Goal: Task Accomplishment & Management: Manage account settings

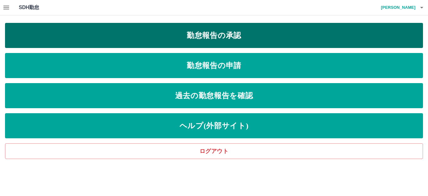
click at [255, 39] on link "勤怠報告の承認" at bounding box center [214, 35] width 418 height 25
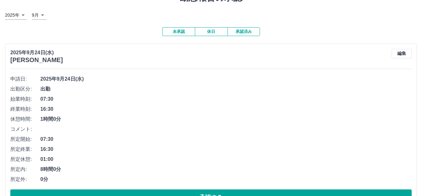
scroll to position [63, 0]
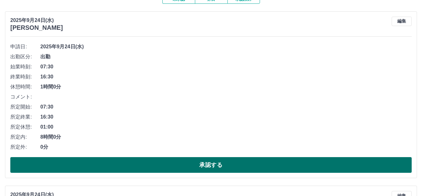
drag, startPoint x: 118, startPoint y: 166, endPoint x: 137, endPoint y: 173, distance: 20.5
click at [131, 171] on button "承認する" at bounding box center [211, 165] width 402 height 16
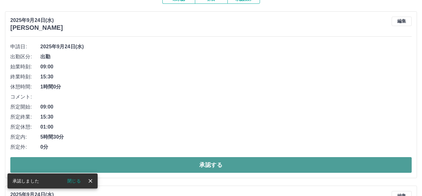
click at [164, 162] on button "承認する" at bounding box center [211, 165] width 402 height 16
click at [165, 162] on button "承認する" at bounding box center [211, 165] width 402 height 16
drag, startPoint x: 190, startPoint y: 169, endPoint x: 191, endPoint y: 165, distance: 3.9
click at [191, 166] on button "承認する" at bounding box center [211, 165] width 402 height 16
click at [193, 166] on button "承認する" at bounding box center [211, 165] width 402 height 16
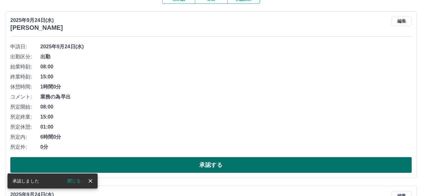
click at [198, 166] on button "承認する" at bounding box center [211, 165] width 402 height 16
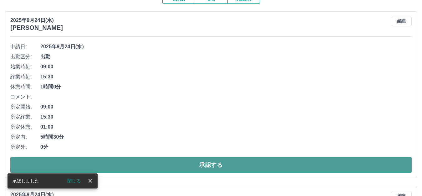
drag, startPoint x: 208, startPoint y: 163, endPoint x: 211, endPoint y: 162, distance: 3.5
click at [208, 163] on button "承認する" at bounding box center [211, 165] width 402 height 16
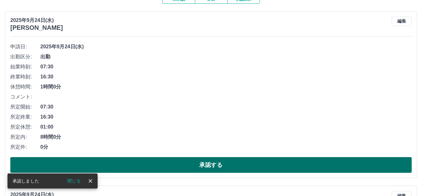
drag, startPoint x: 211, startPoint y: 165, endPoint x: 216, endPoint y: 167, distance: 5.7
click at [213, 167] on button "承認する" at bounding box center [211, 165] width 402 height 16
click at [233, 169] on button "承認する" at bounding box center [211, 165] width 402 height 16
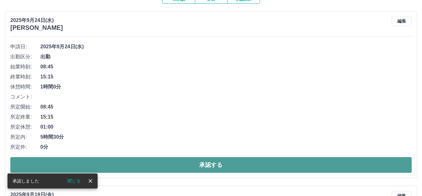
drag, startPoint x: 252, startPoint y: 163, endPoint x: 256, endPoint y: 166, distance: 4.9
click at [252, 165] on button "承認する" at bounding box center [211, 165] width 402 height 16
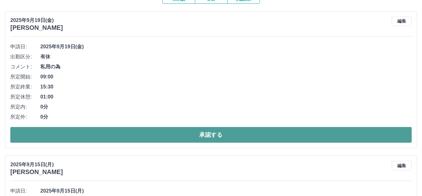
click at [212, 132] on button "承認する" at bounding box center [211, 135] width 402 height 16
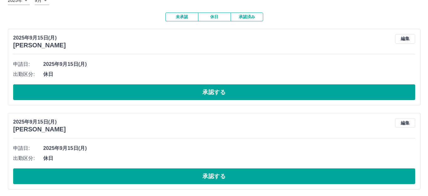
scroll to position [0, 0]
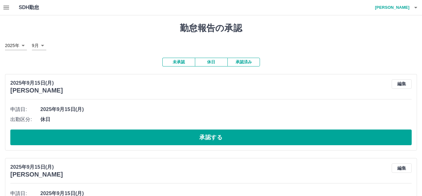
click at [212, 66] on button "休日" at bounding box center [211, 62] width 33 height 9
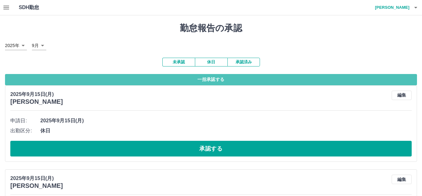
click at [215, 79] on button "一括承認する" at bounding box center [211, 79] width 412 height 11
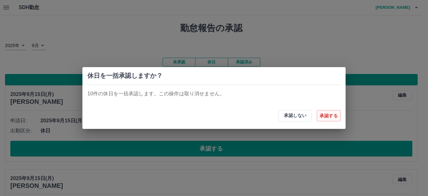
click at [327, 117] on button "承認する" at bounding box center [328, 115] width 24 height 11
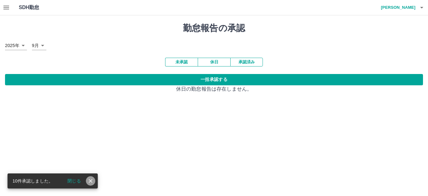
click at [93, 178] on icon "close" at bounding box center [90, 180] width 6 height 6
